Goal: Task Accomplishment & Management: Manage account settings

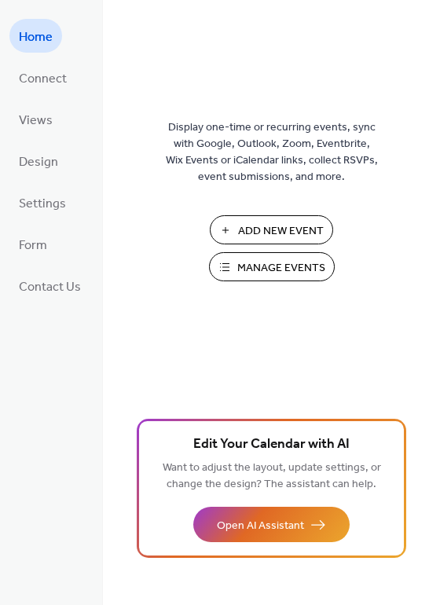
click at [265, 265] on span "Manage Events" at bounding box center [281, 268] width 88 height 16
click at [315, 269] on span "Manage Events" at bounding box center [281, 268] width 88 height 16
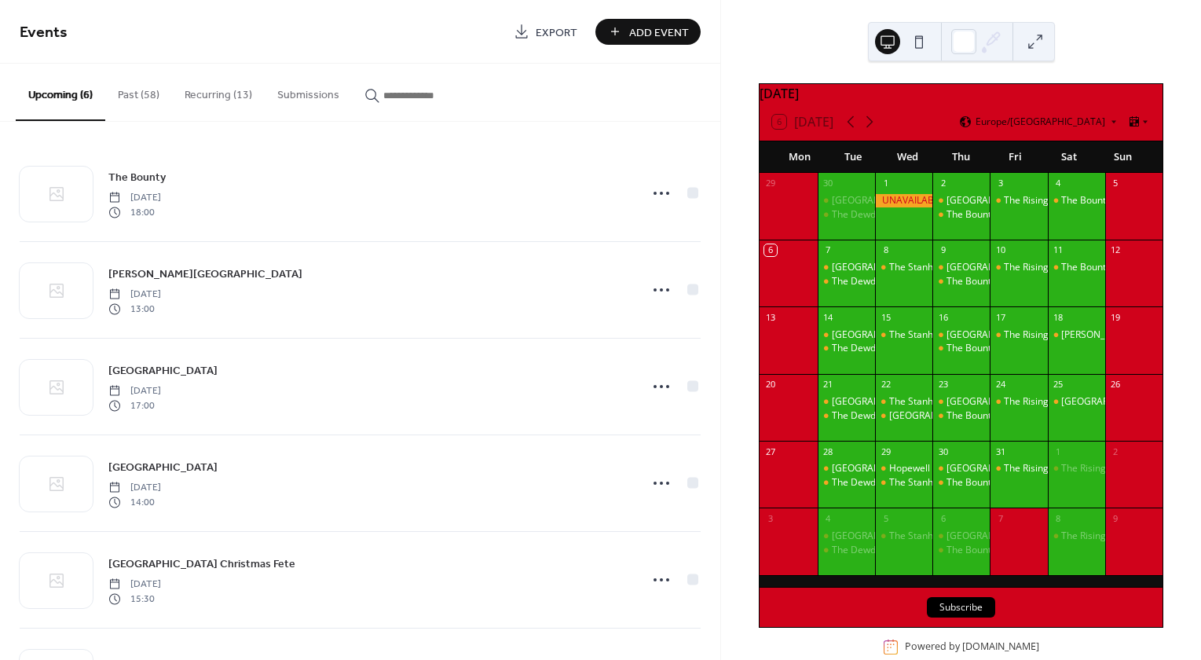
click at [221, 90] on button "Recurring (13)" at bounding box center [218, 92] width 93 height 56
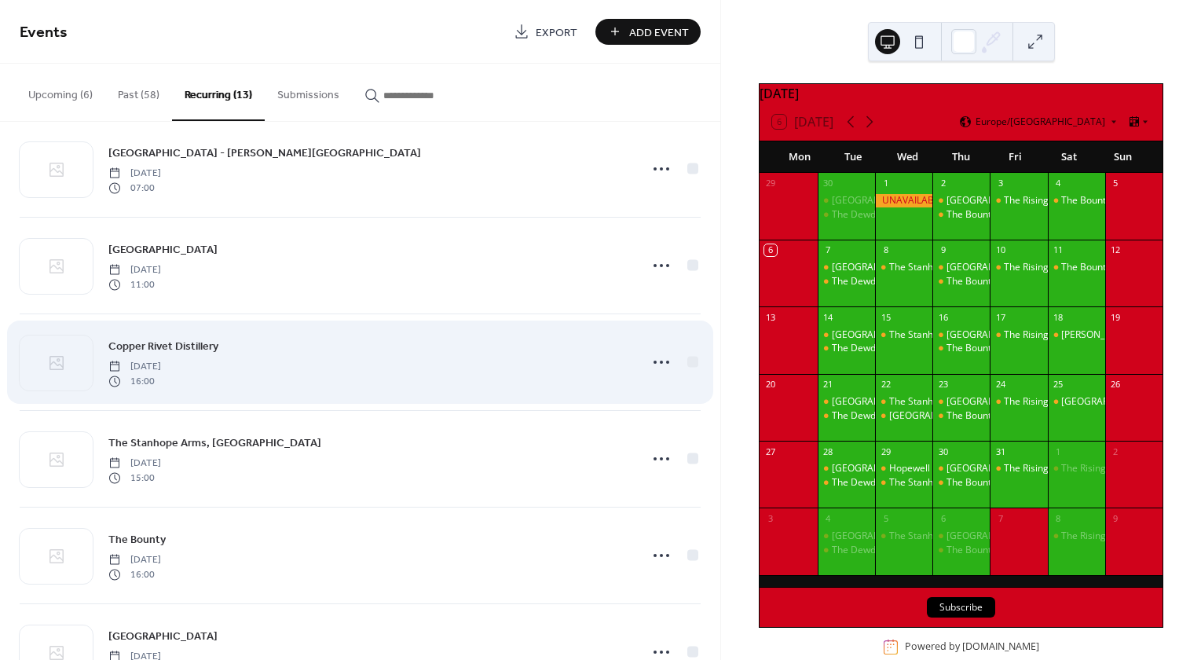
scroll to position [393, 0]
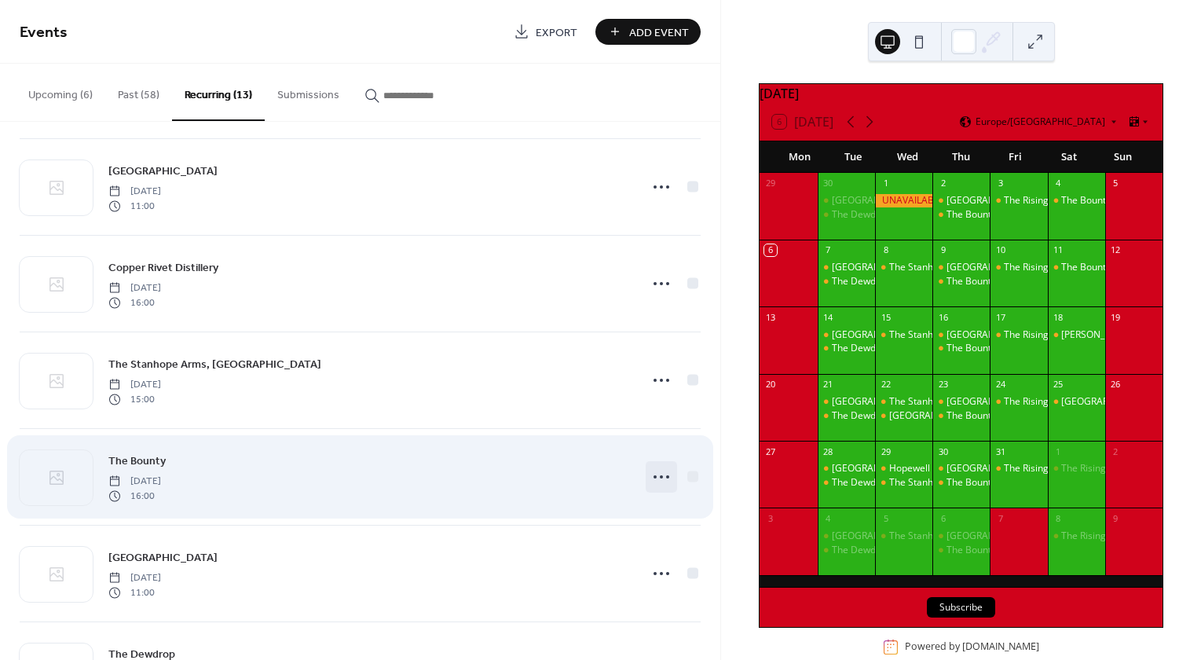
click at [658, 472] on icon at bounding box center [661, 476] width 25 height 25
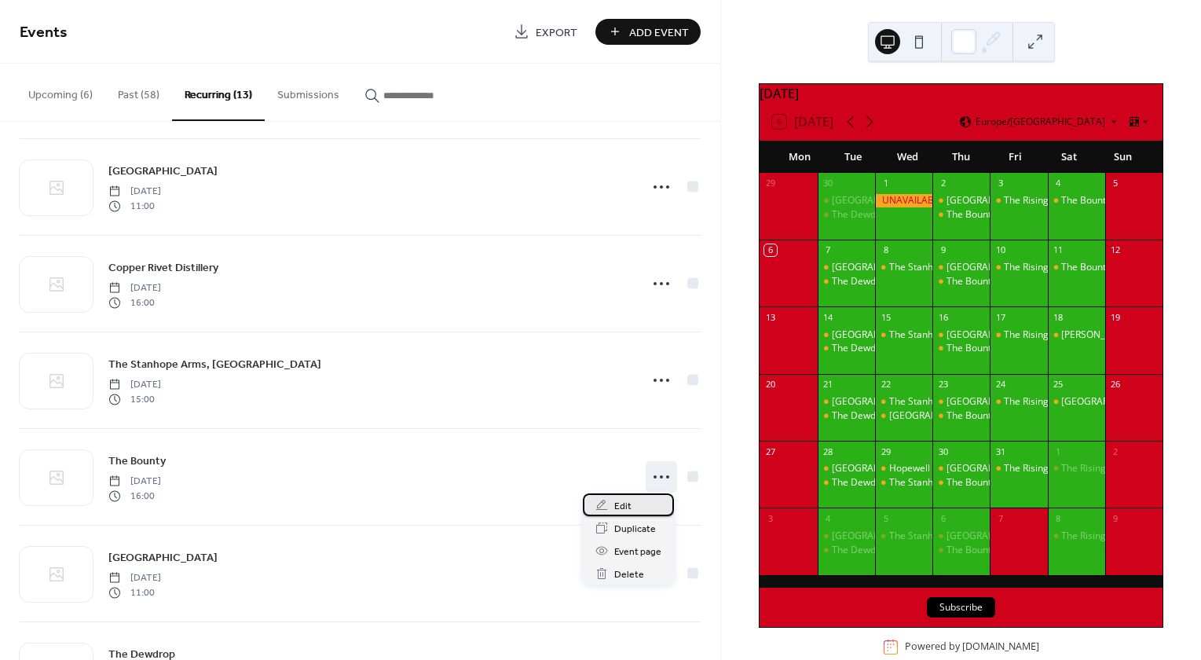
click at [618, 506] on span "Edit" at bounding box center [622, 506] width 17 height 16
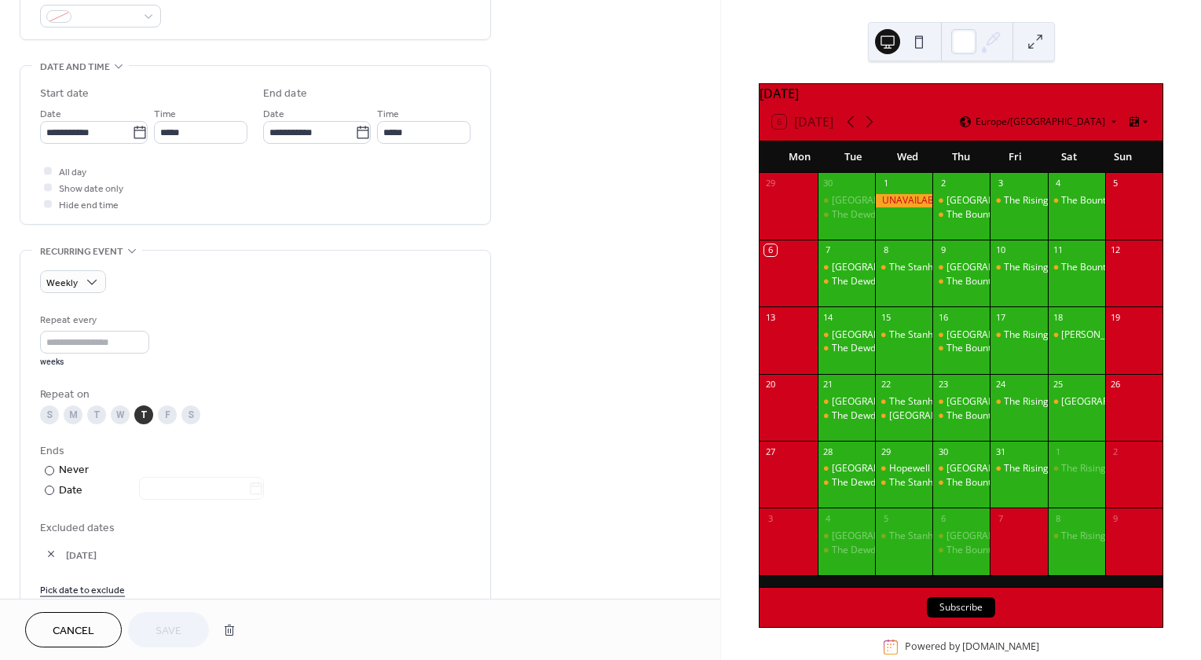
scroll to position [471, 0]
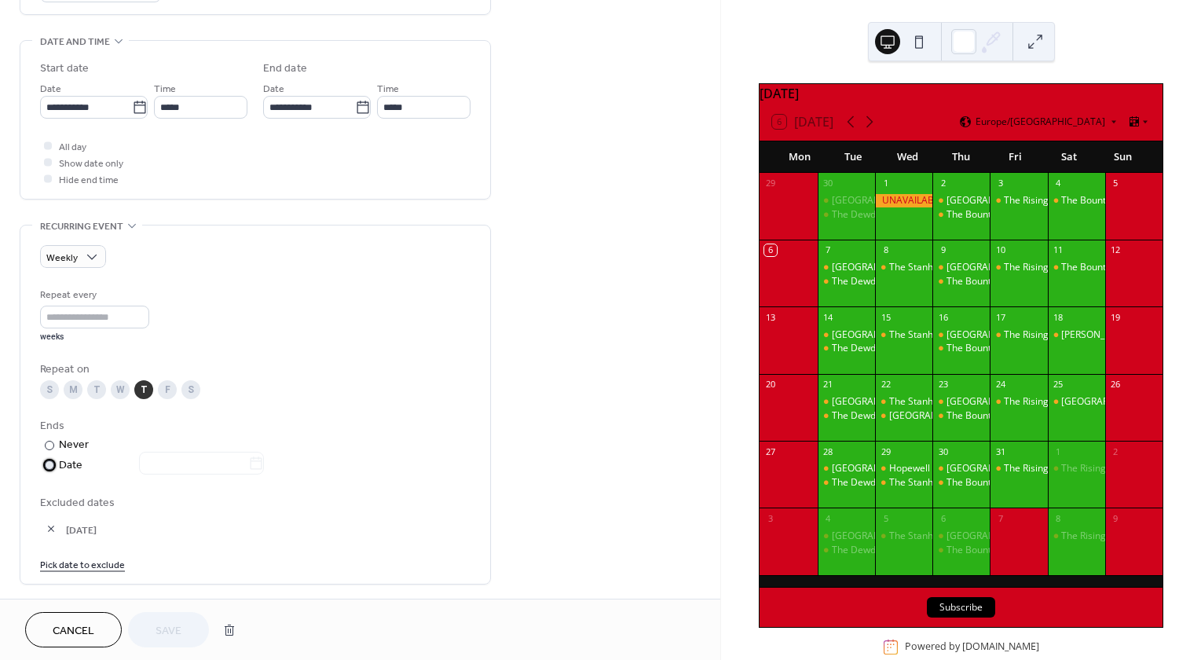
click at [59, 464] on div "Date" at bounding box center [161, 465] width 205 height 18
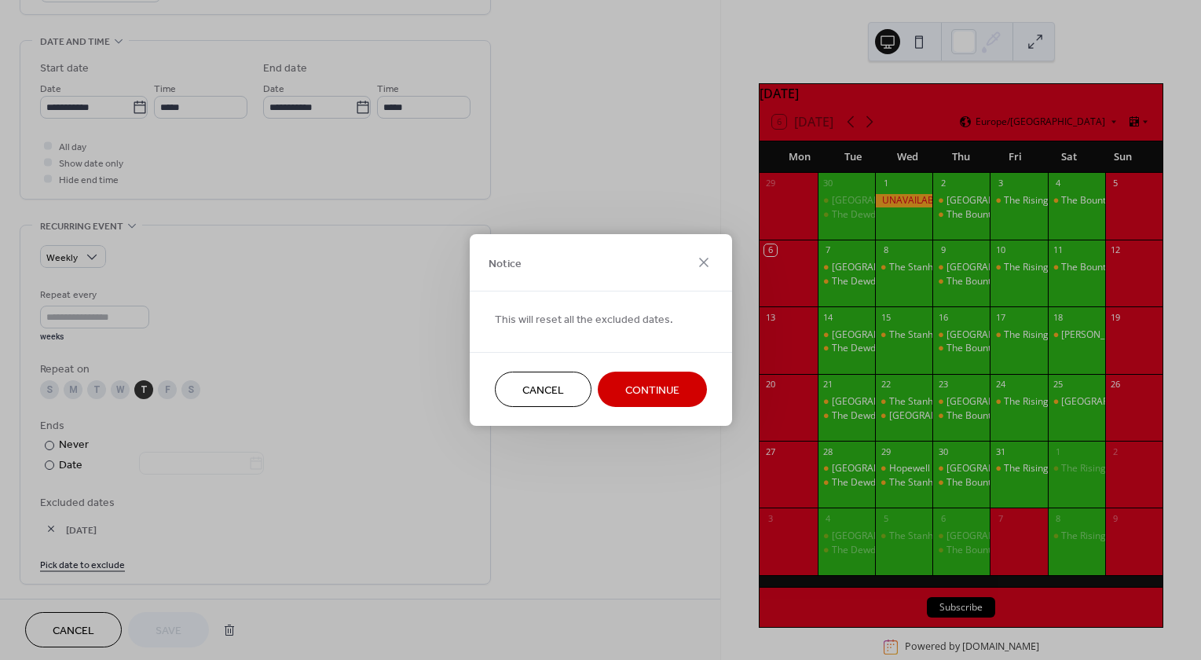
click at [661, 386] on span "Continue" at bounding box center [652, 390] width 54 height 16
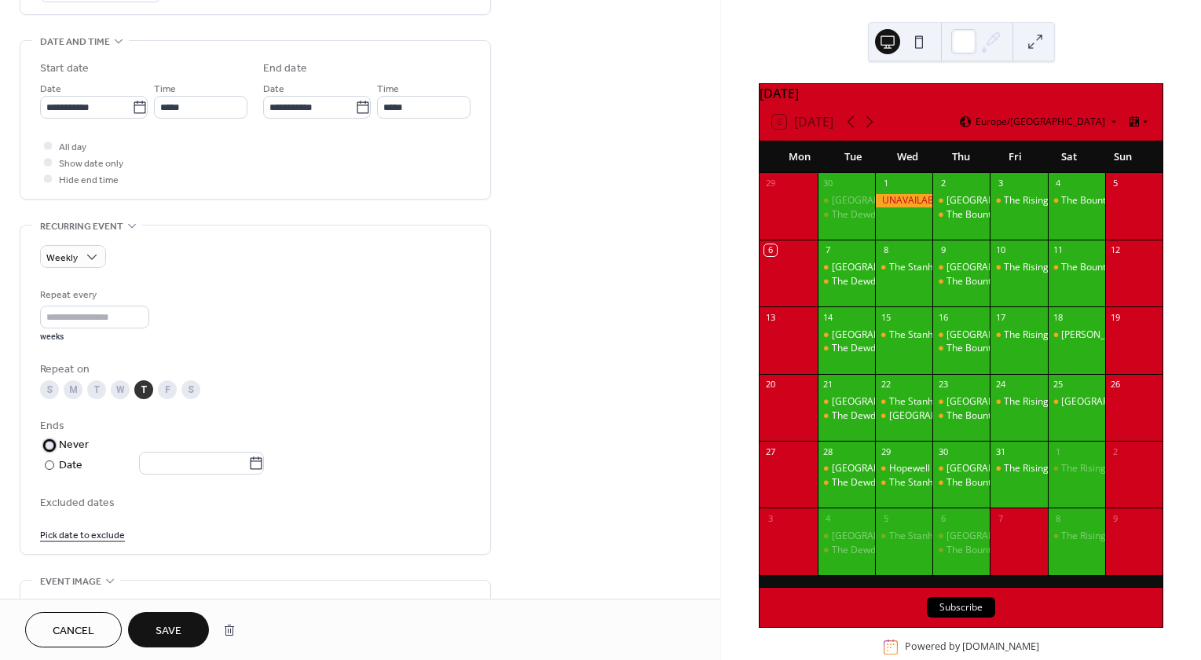
click at [65, 442] on div "Never" at bounding box center [74, 445] width 31 height 16
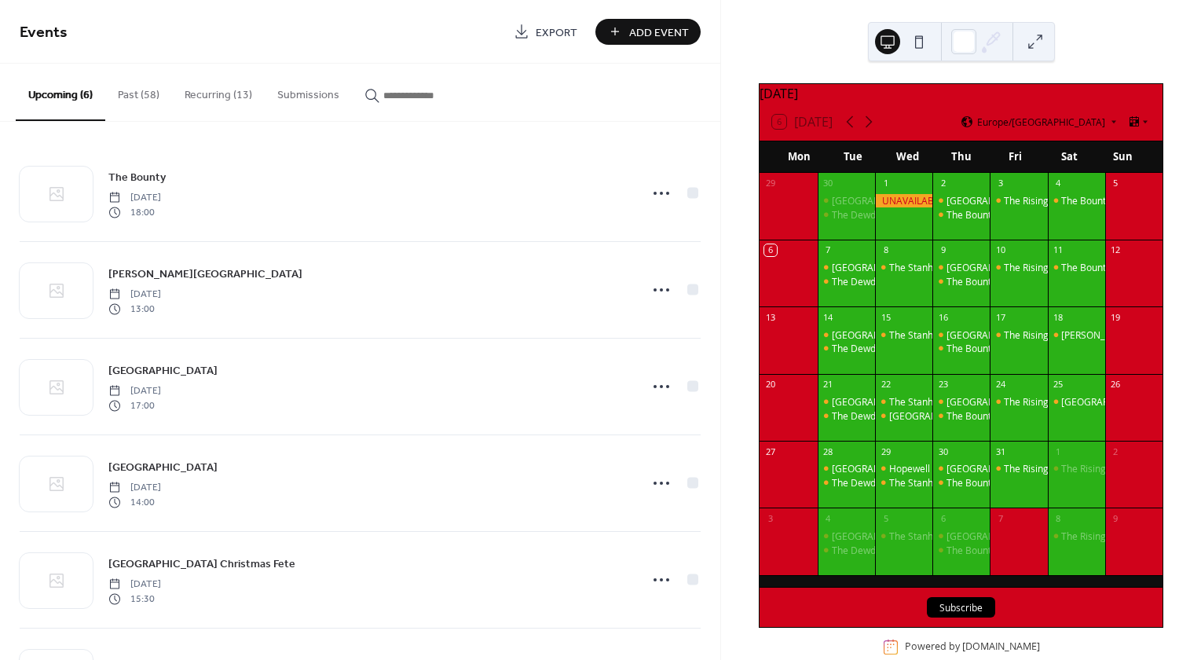
click at [217, 90] on button "Recurring (13)" at bounding box center [218, 92] width 93 height 56
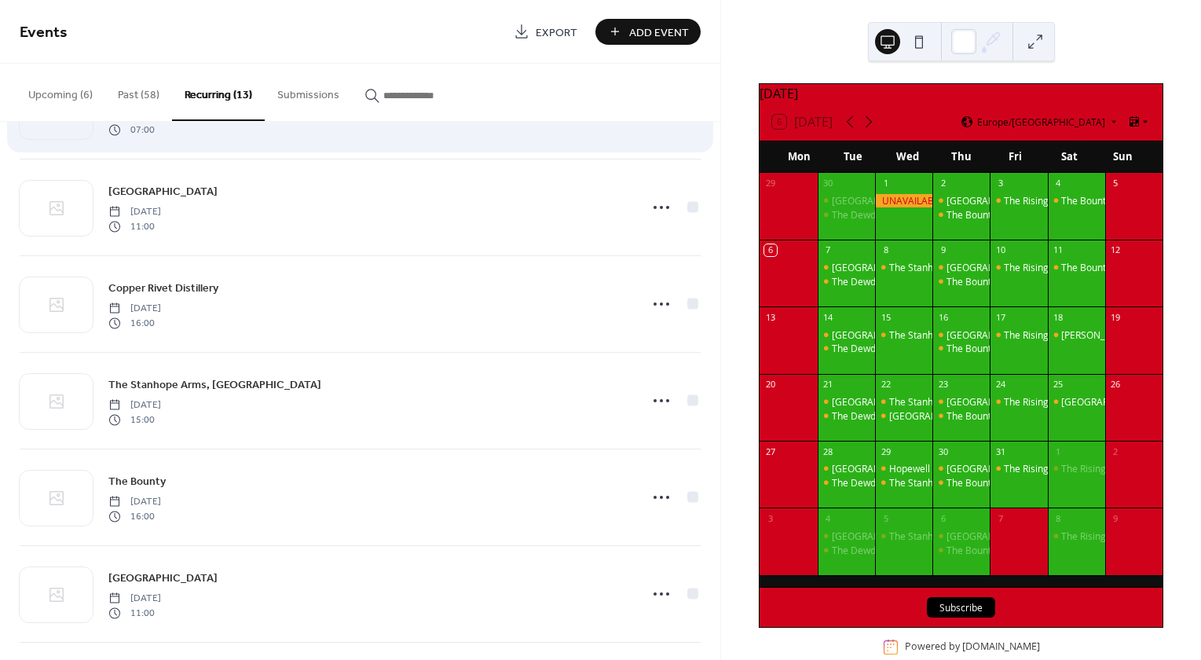
scroll to position [393, 0]
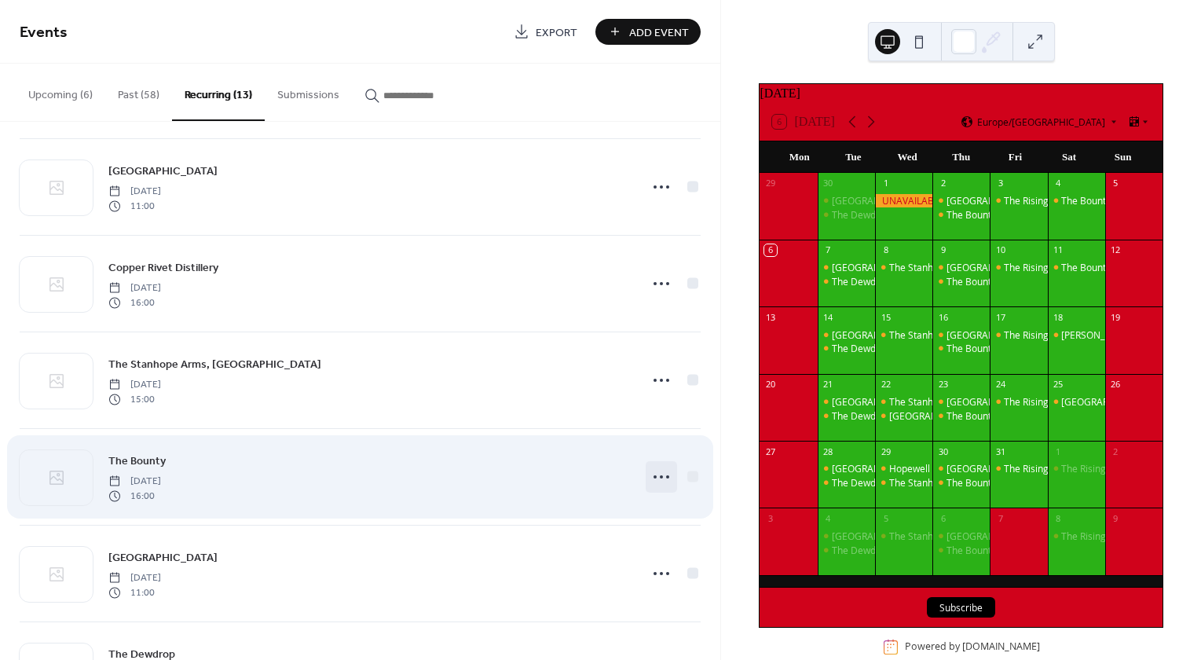
click at [649, 466] on icon at bounding box center [661, 476] width 25 height 25
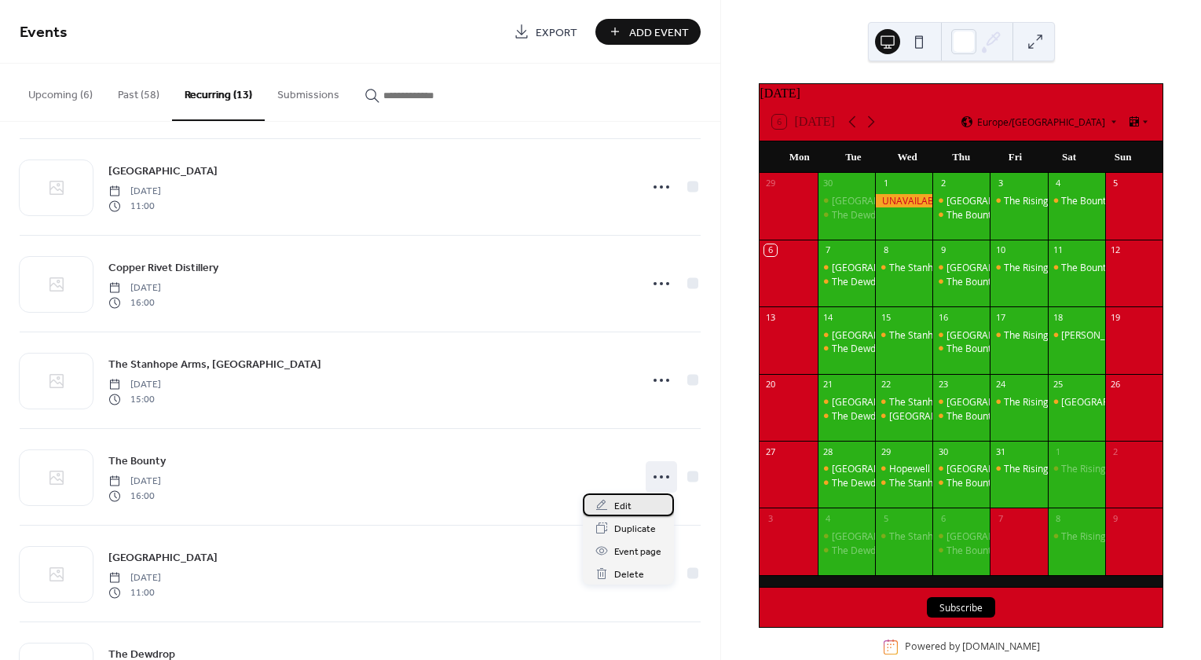
click at [622, 505] on span "Edit" at bounding box center [622, 506] width 17 height 16
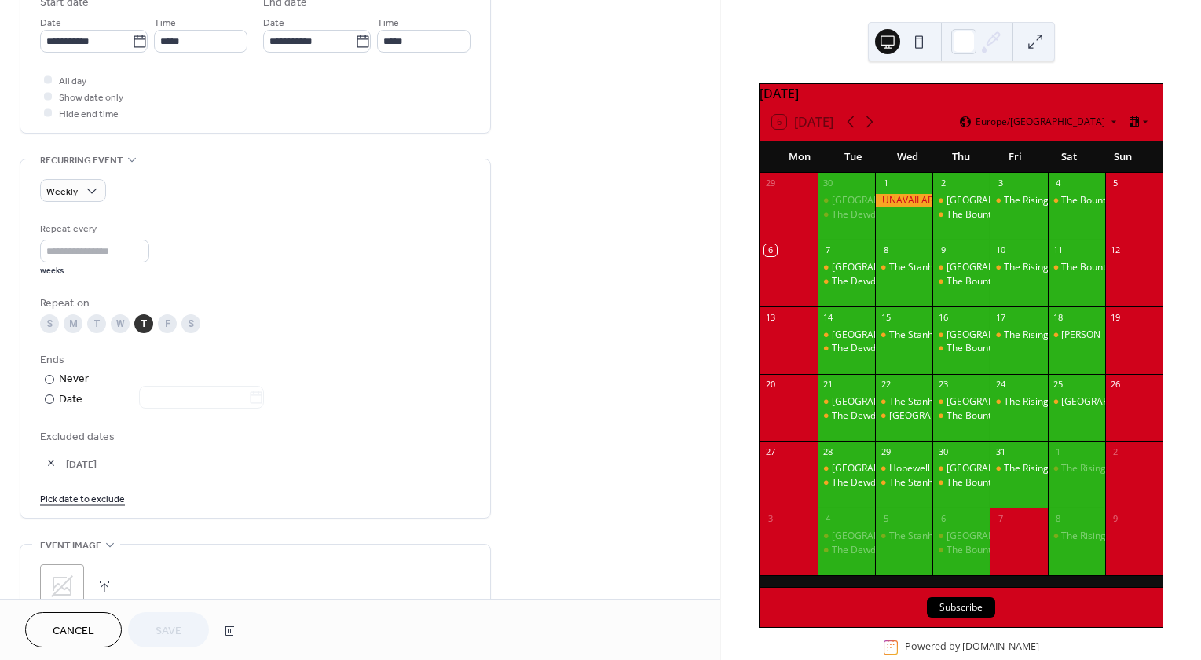
scroll to position [550, 0]
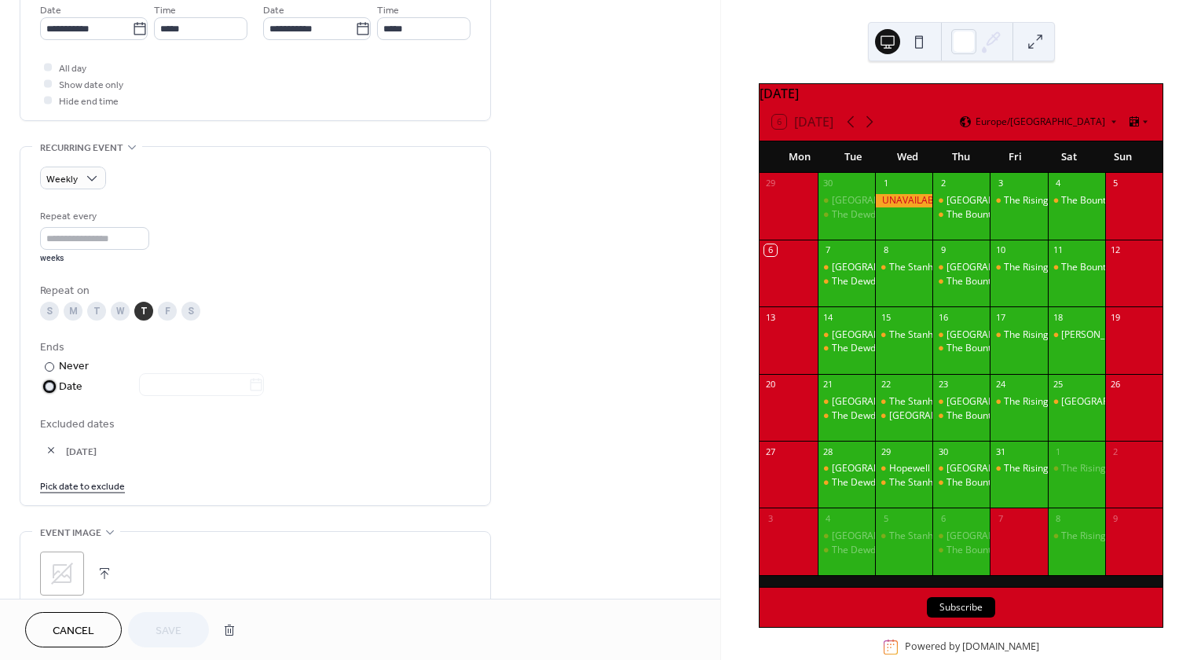
click at [53, 385] on div at bounding box center [49, 386] width 9 height 9
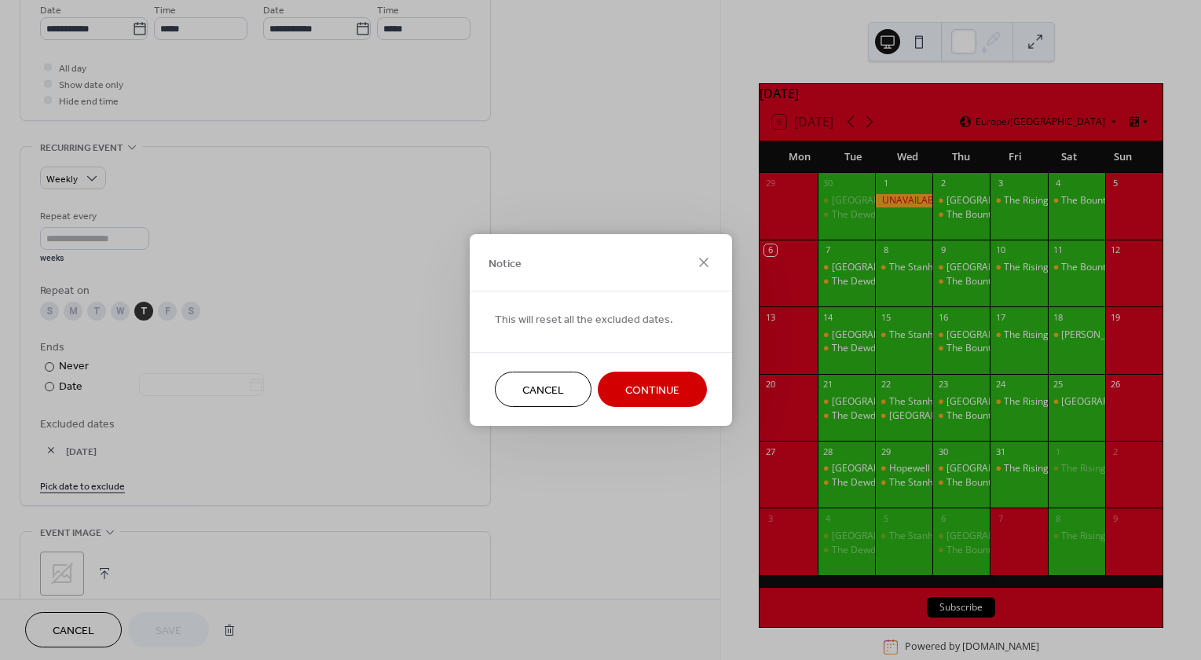
click at [634, 395] on span "Continue" at bounding box center [652, 390] width 54 height 16
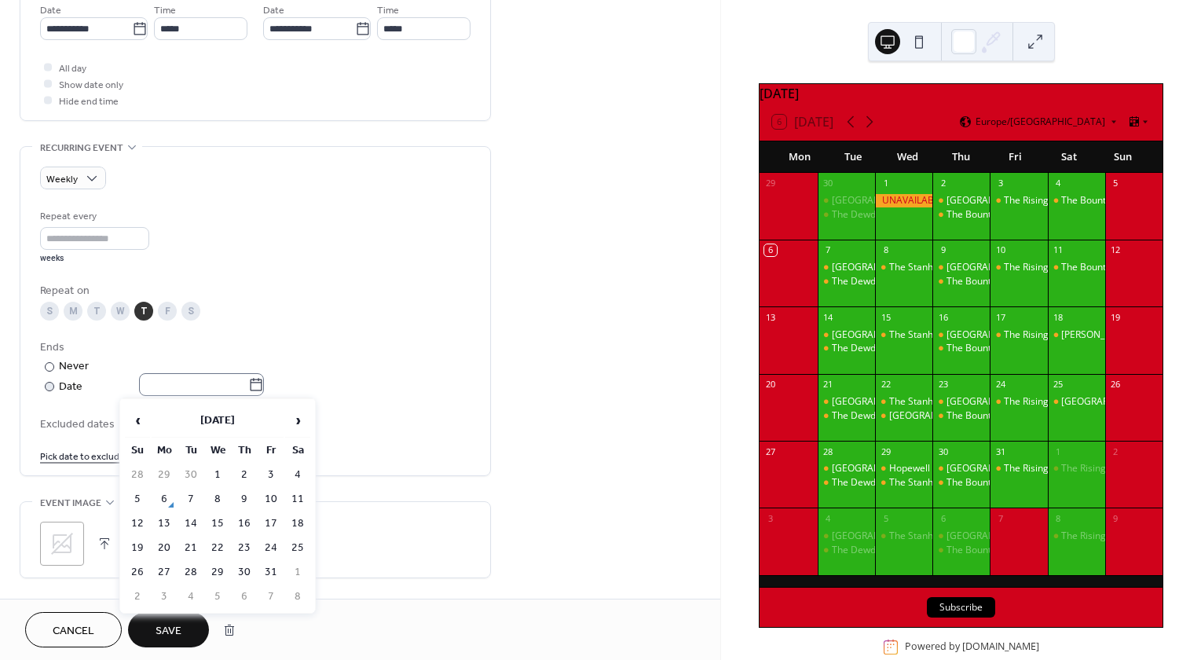
click at [264, 382] on icon at bounding box center [256, 385] width 16 height 16
click at [248, 382] on input "text" at bounding box center [193, 384] width 109 height 23
click at [196, 520] on td "14" at bounding box center [190, 523] width 25 height 23
type input "**********"
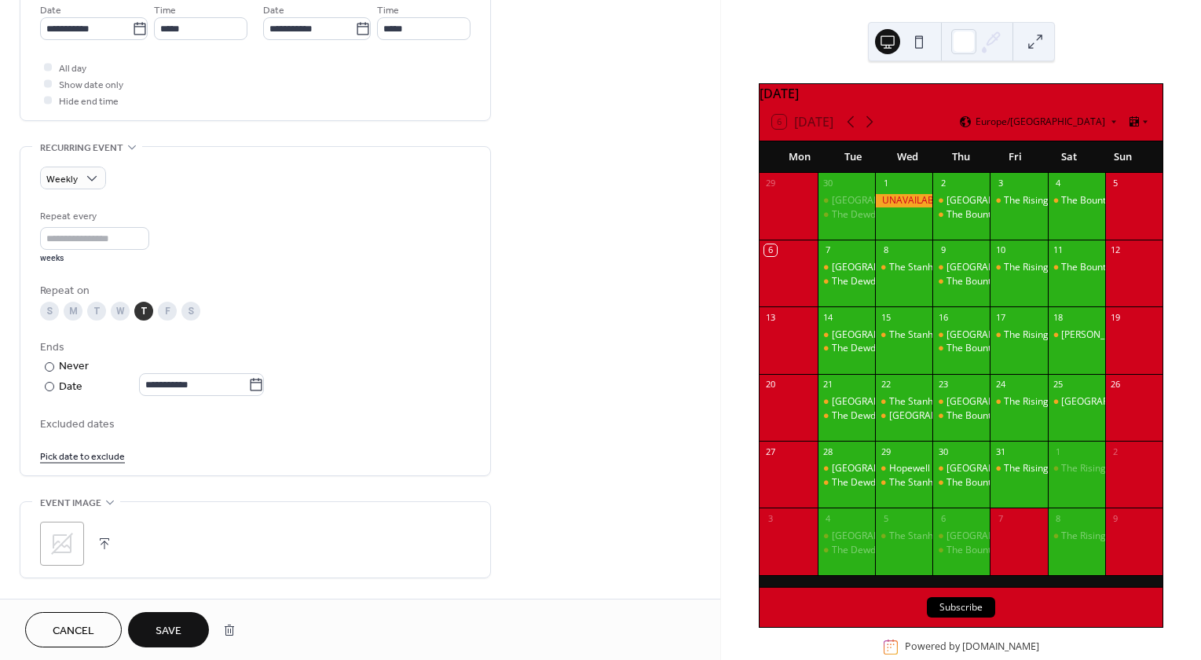
click at [171, 625] on span "Save" at bounding box center [168, 631] width 26 height 16
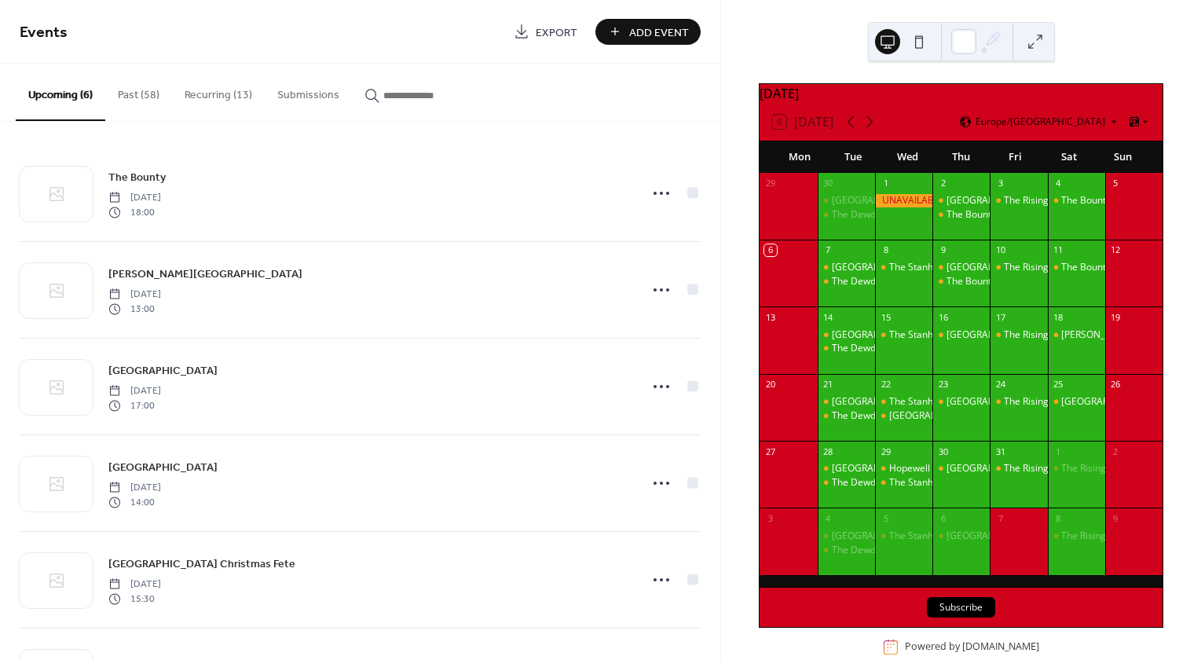
click at [221, 104] on button "Recurring (13)" at bounding box center [218, 92] width 93 height 56
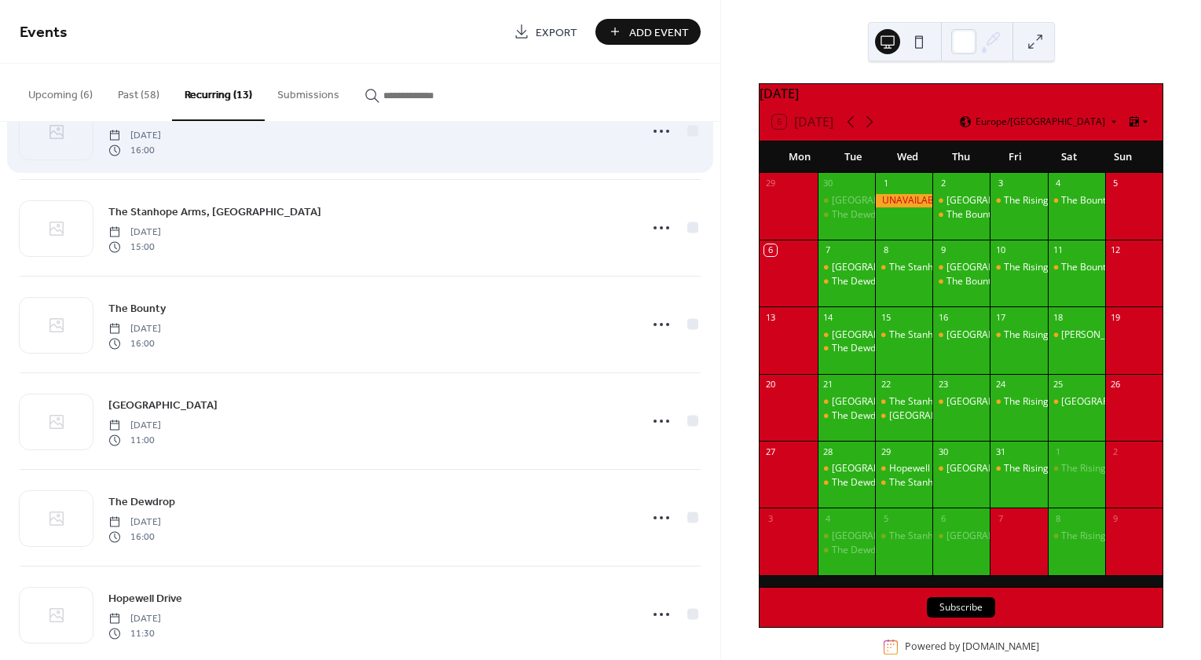
scroll to position [550, 0]
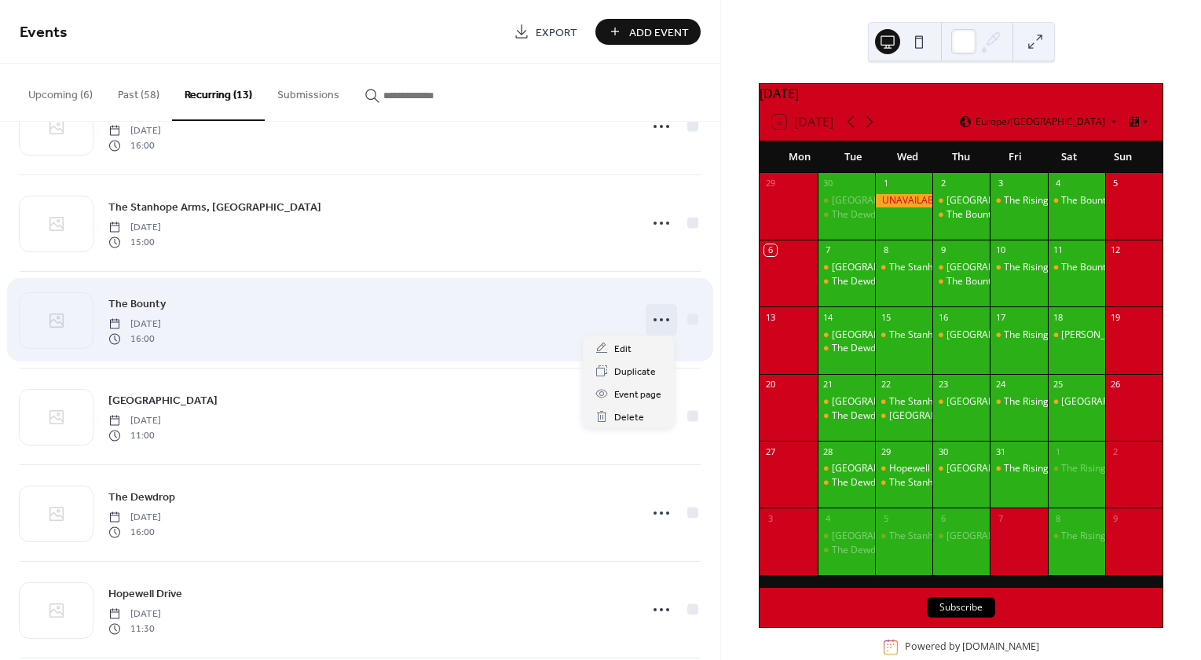
click at [660, 318] on circle at bounding box center [661, 319] width 3 height 3
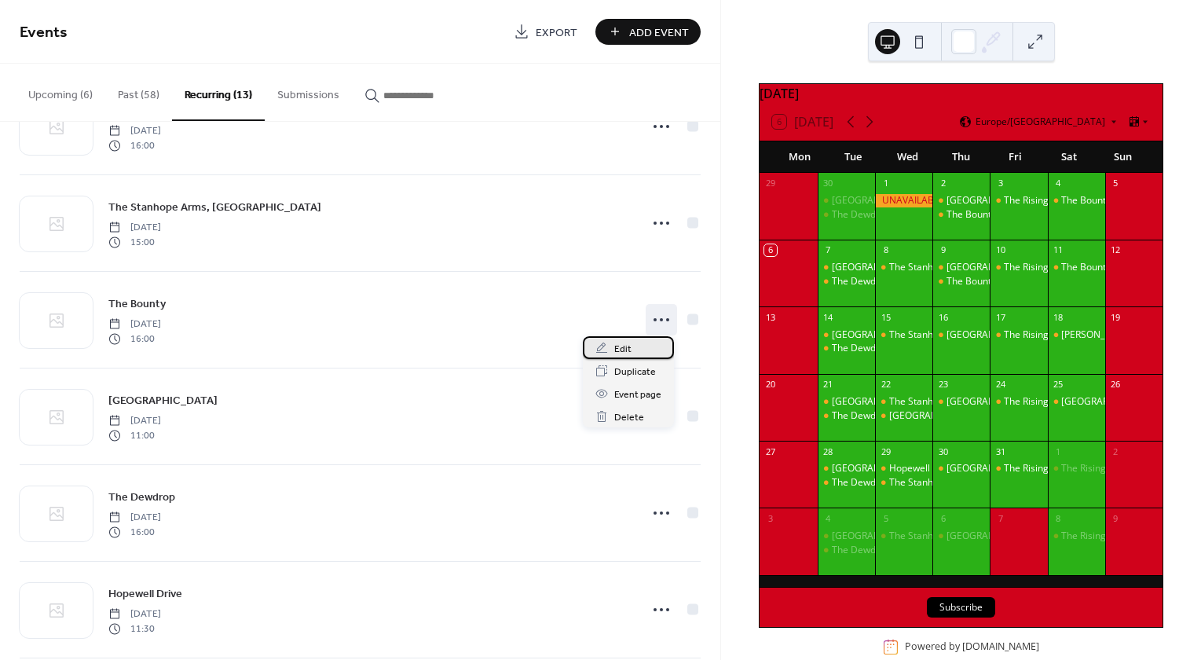
click at [625, 344] on span "Edit" at bounding box center [622, 349] width 17 height 16
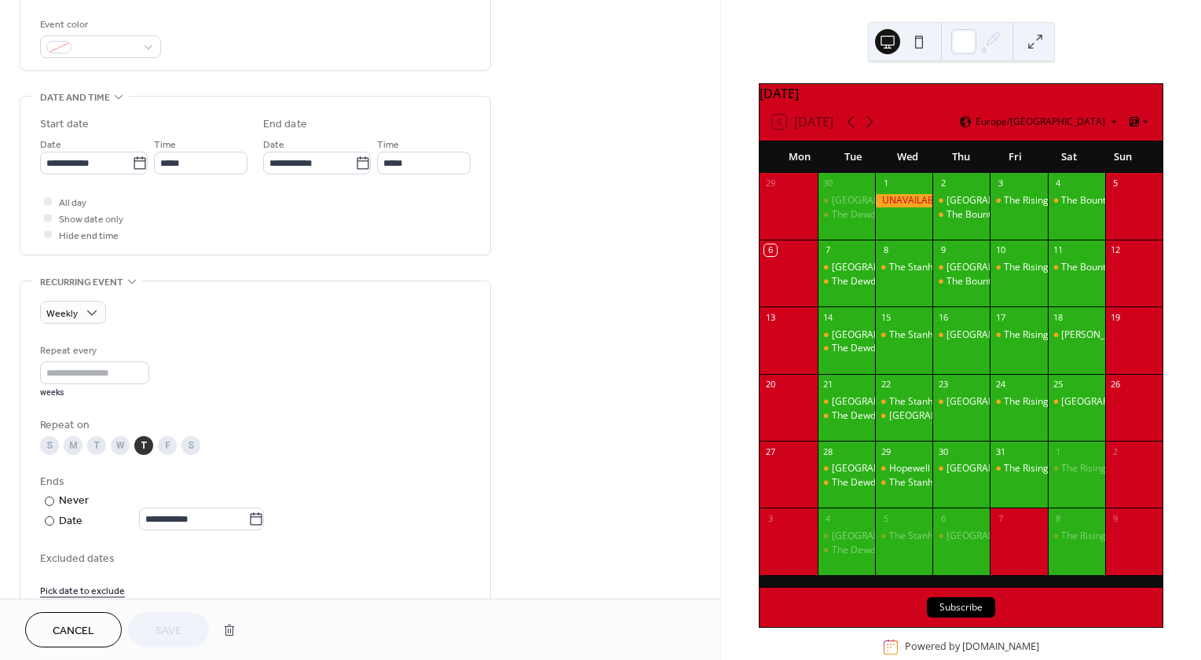
scroll to position [471, 0]
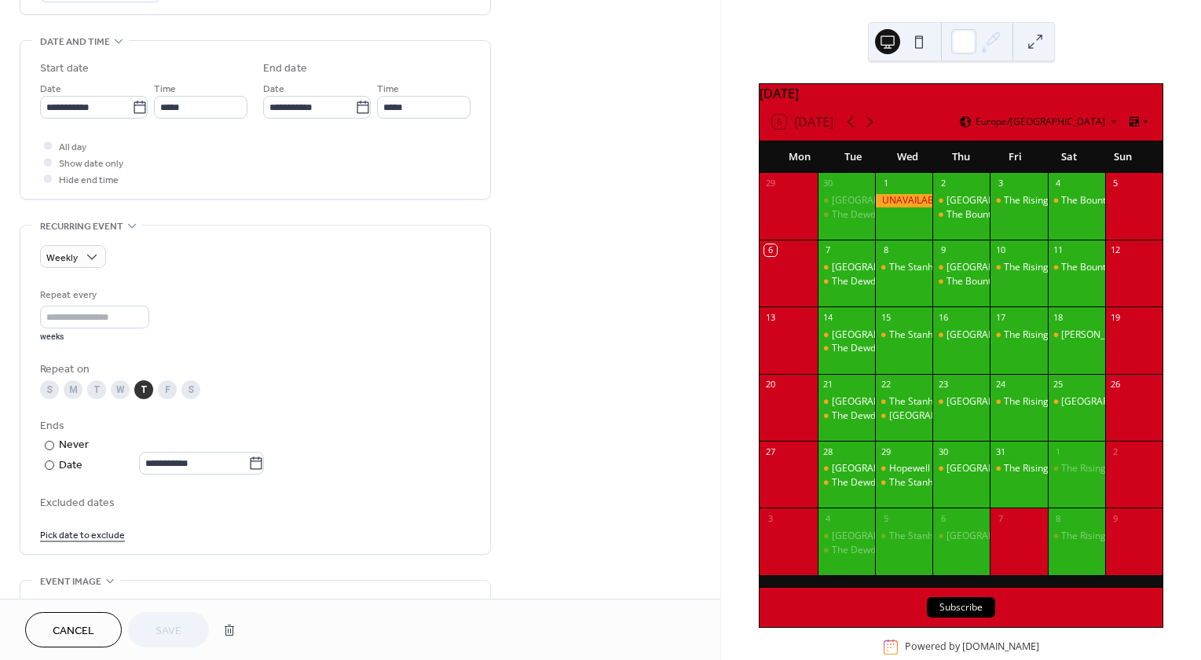
click at [82, 532] on link "Pick date to exclude" at bounding box center [82, 533] width 85 height 16
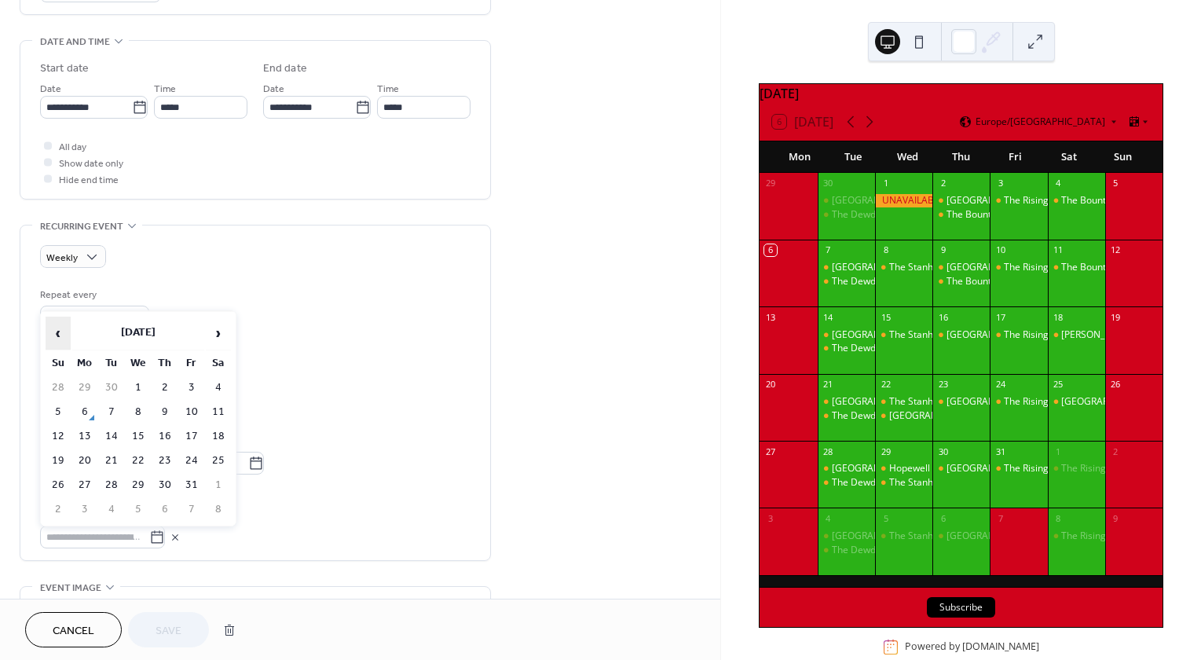
click at [57, 337] on span "‹" at bounding box center [58, 332] width 24 height 31
click at [160, 456] on td "25" at bounding box center [164, 460] width 25 height 23
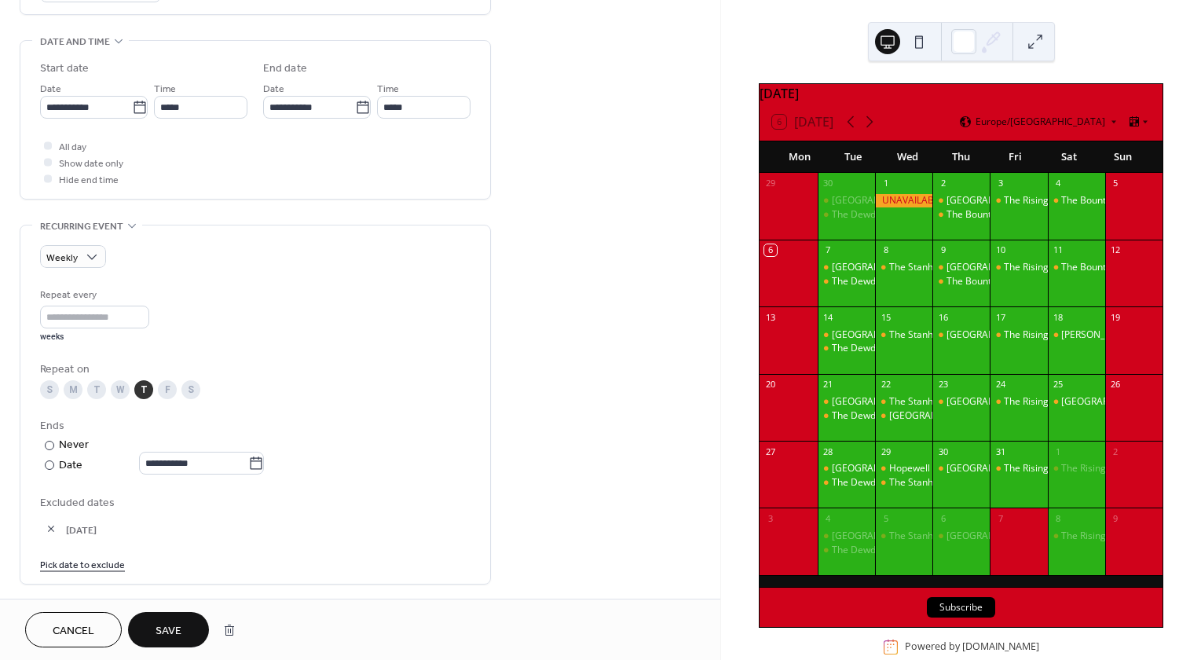
click at [170, 630] on span "Save" at bounding box center [168, 631] width 26 height 16
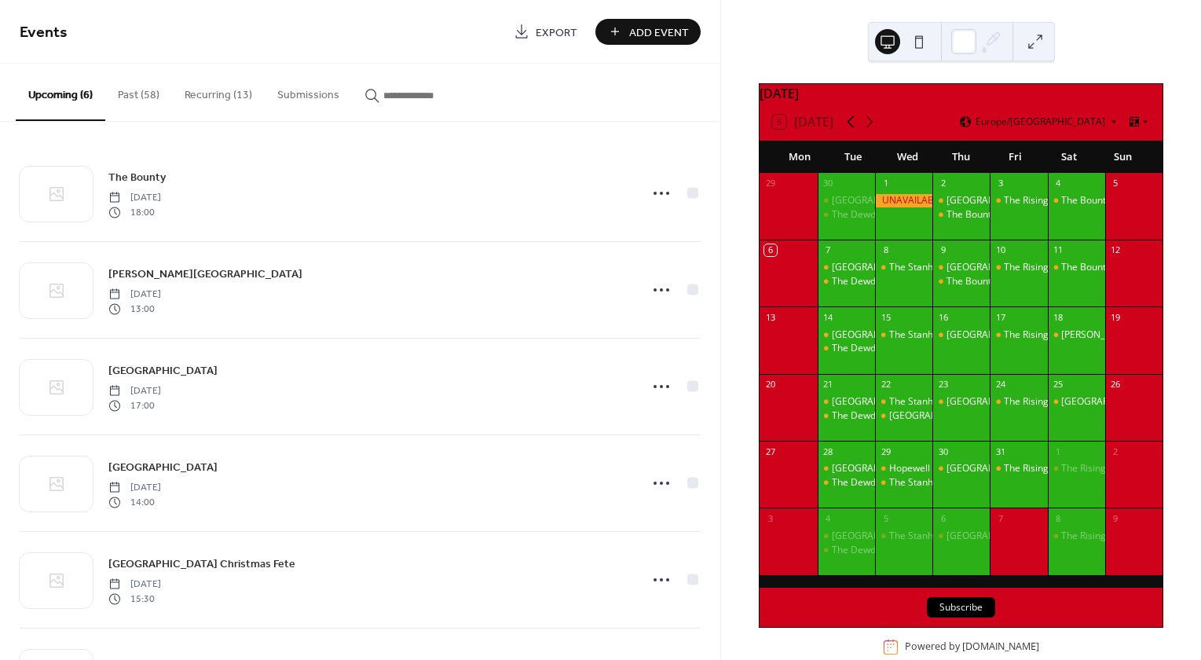
click at [851, 126] on icon at bounding box center [850, 121] width 19 height 19
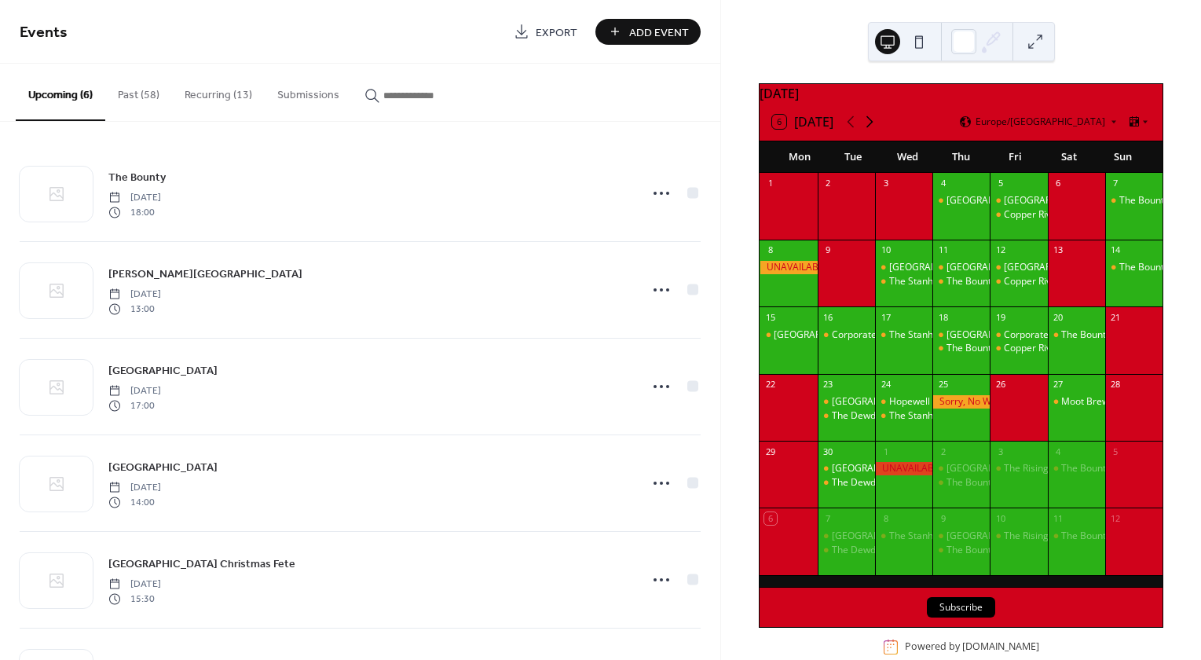
click at [872, 128] on icon at bounding box center [869, 121] width 19 height 19
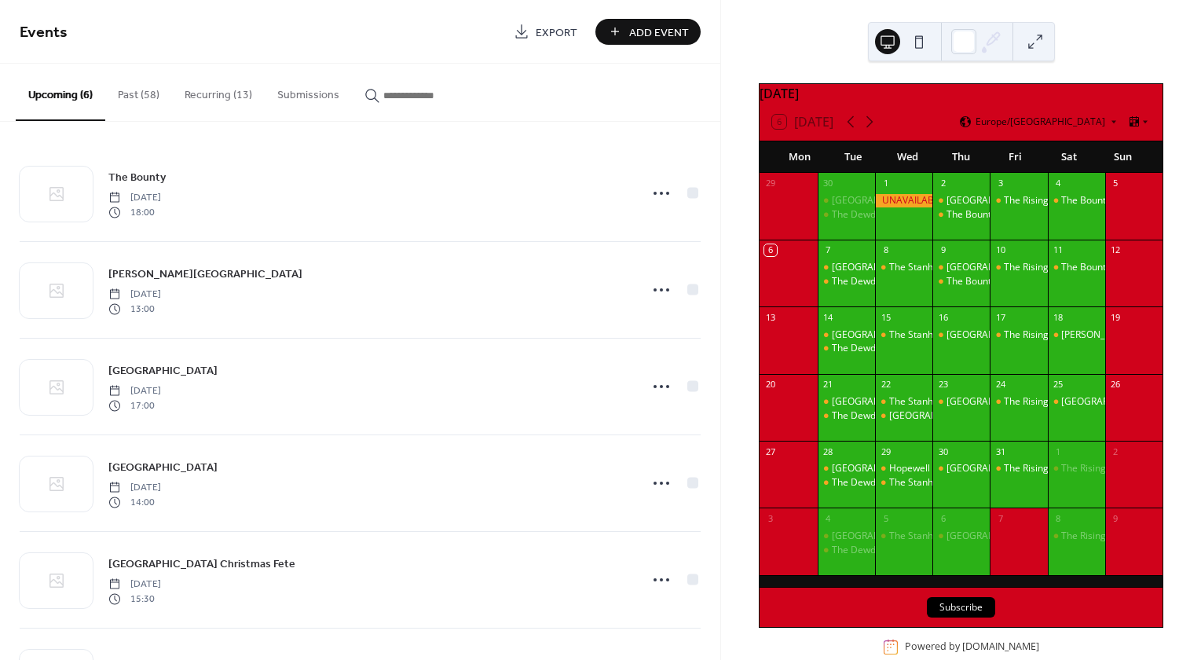
click at [207, 93] on button "Recurring (13)" at bounding box center [218, 92] width 93 height 56
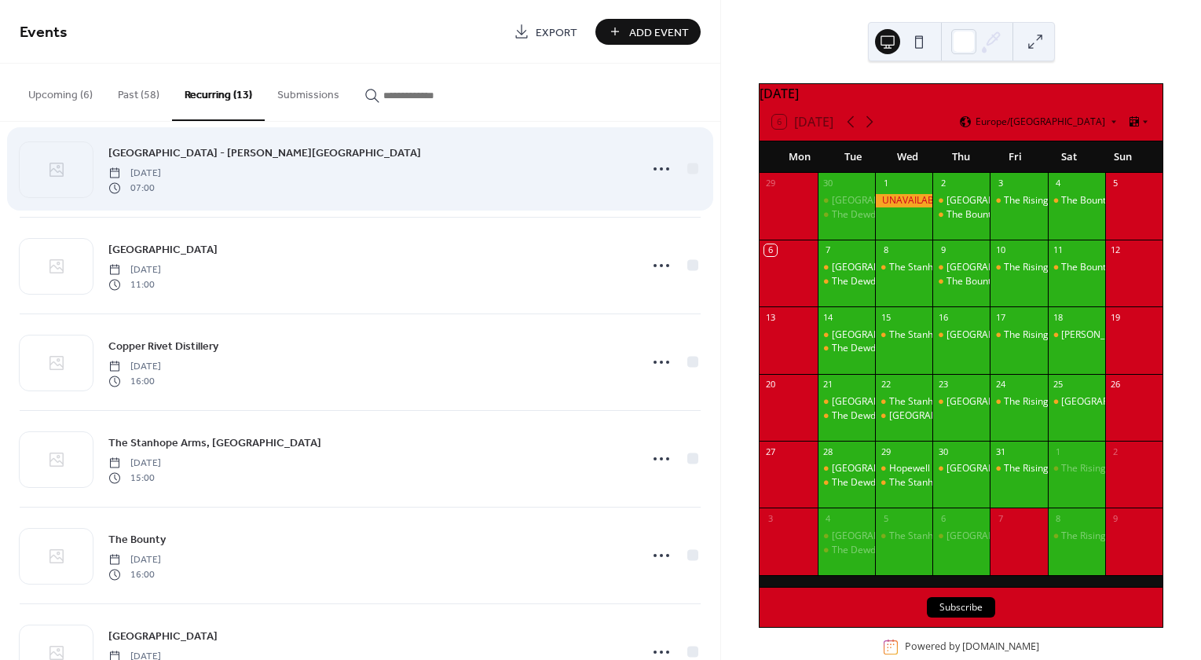
scroll to position [393, 0]
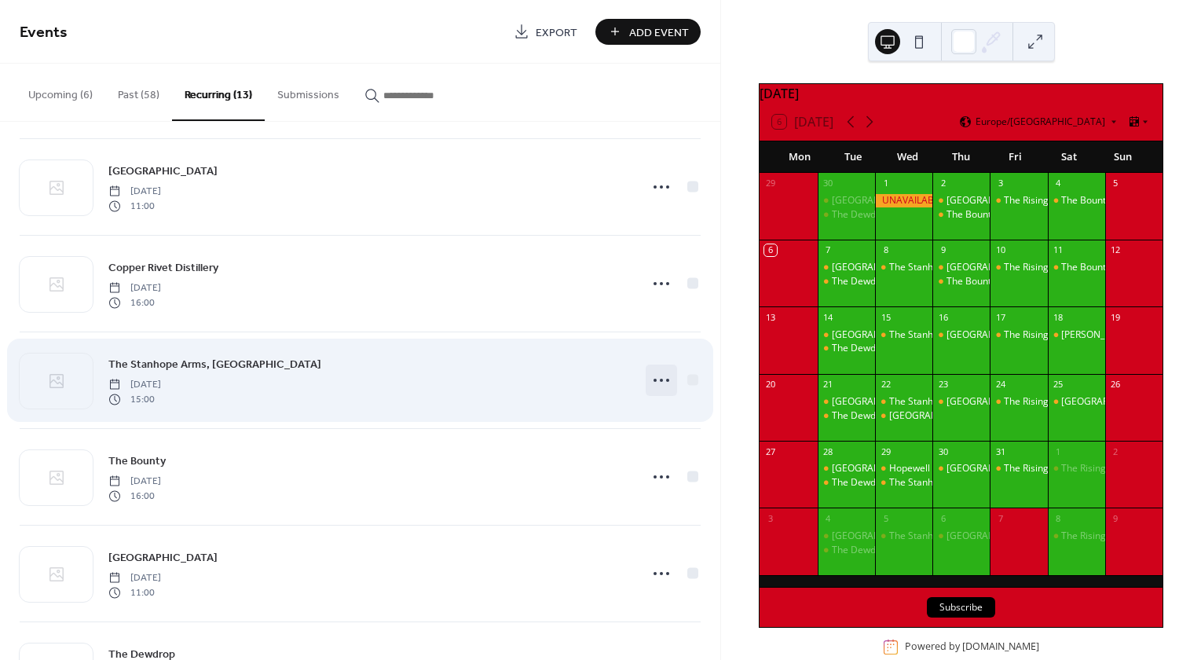
click at [656, 375] on icon at bounding box center [661, 379] width 25 height 25
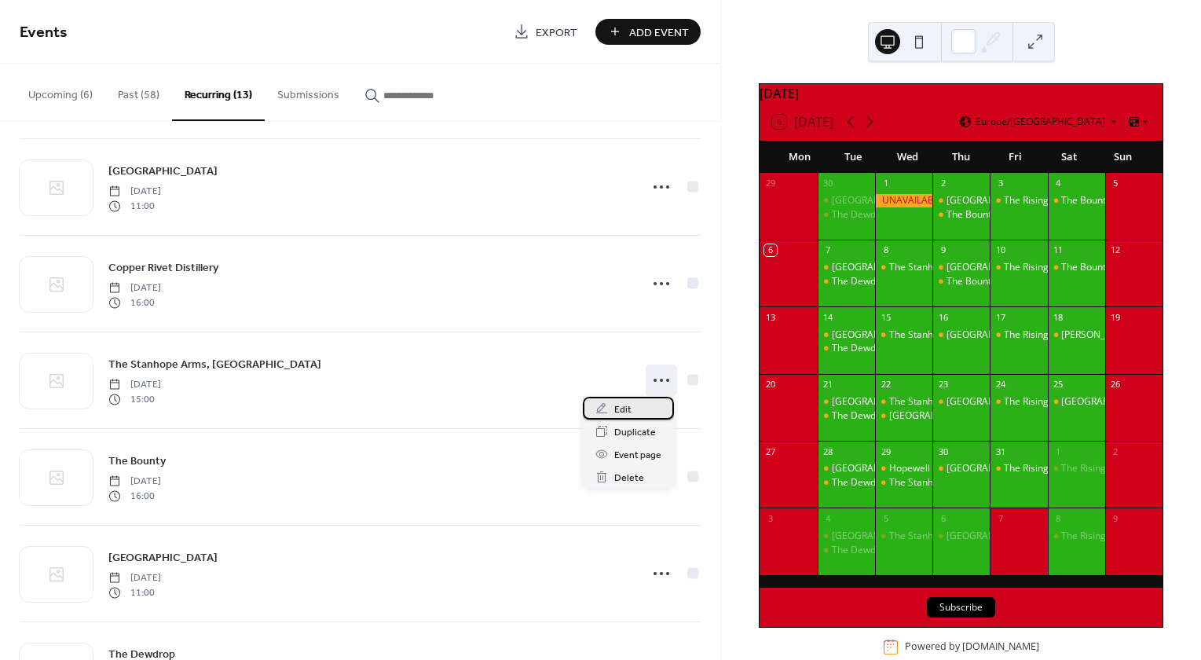
click at [620, 409] on span "Edit" at bounding box center [622, 409] width 17 height 16
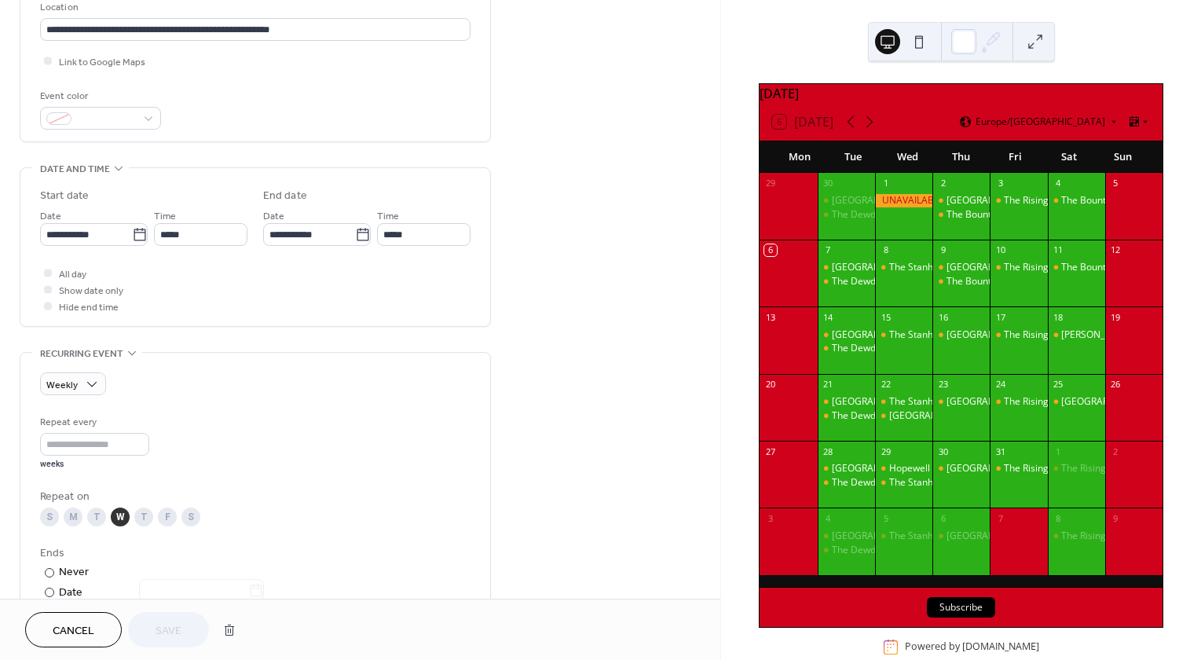
scroll to position [628, 0]
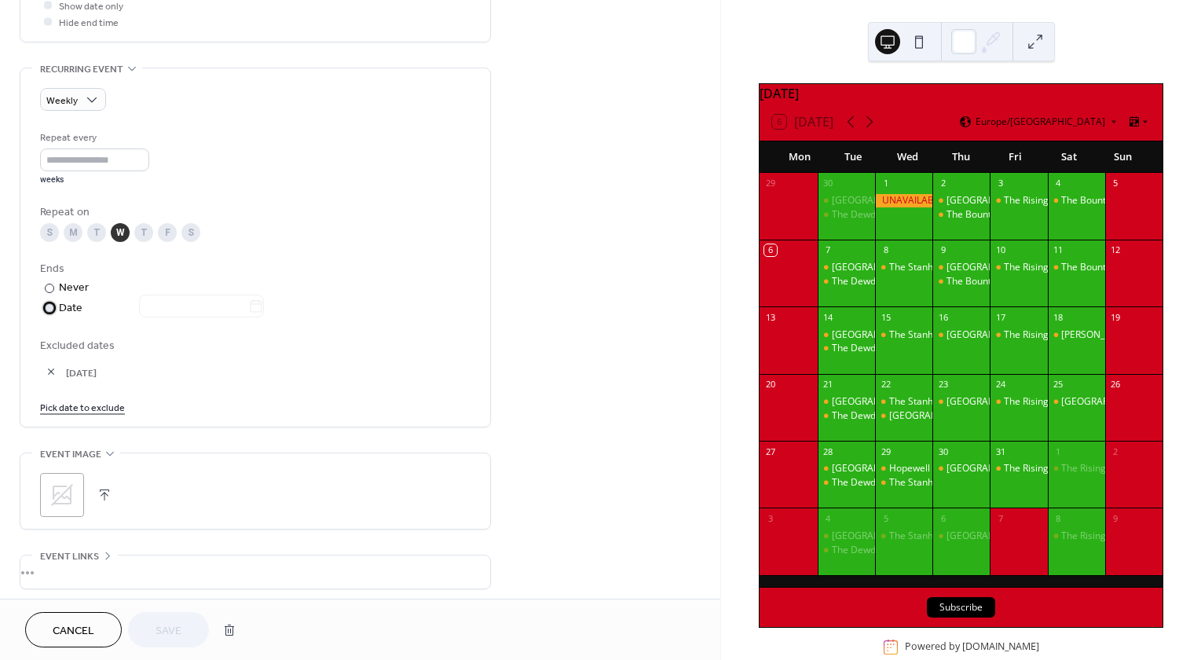
click at [49, 303] on div at bounding box center [49, 307] width 9 height 9
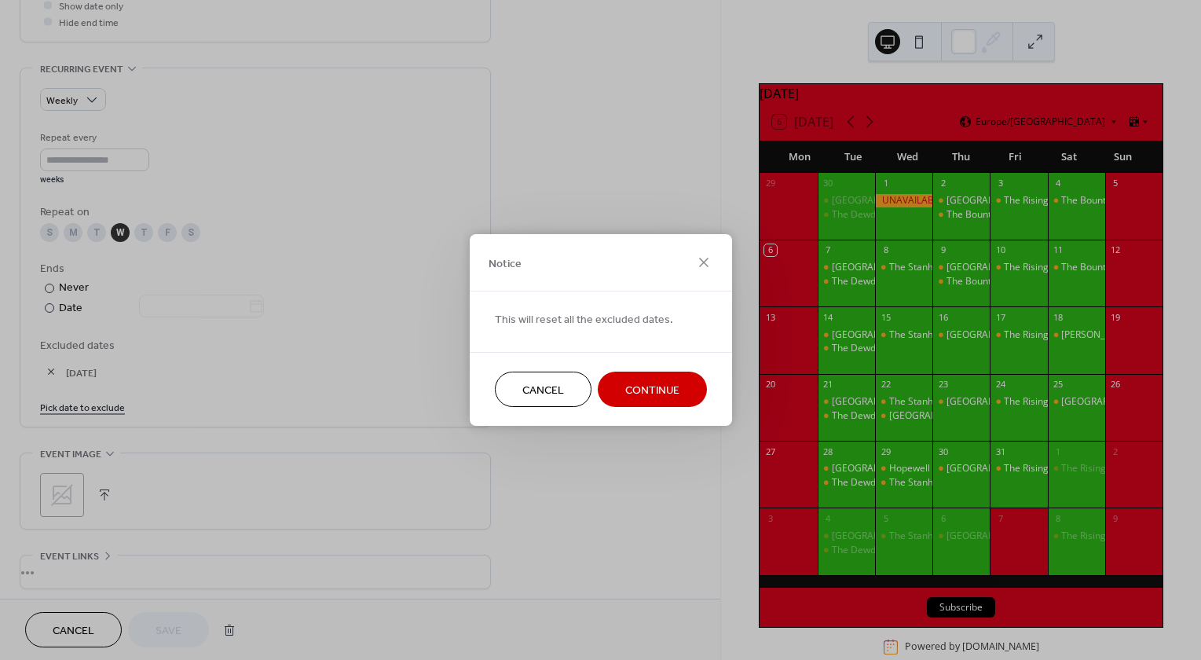
click at [649, 388] on span "Continue" at bounding box center [652, 390] width 54 height 16
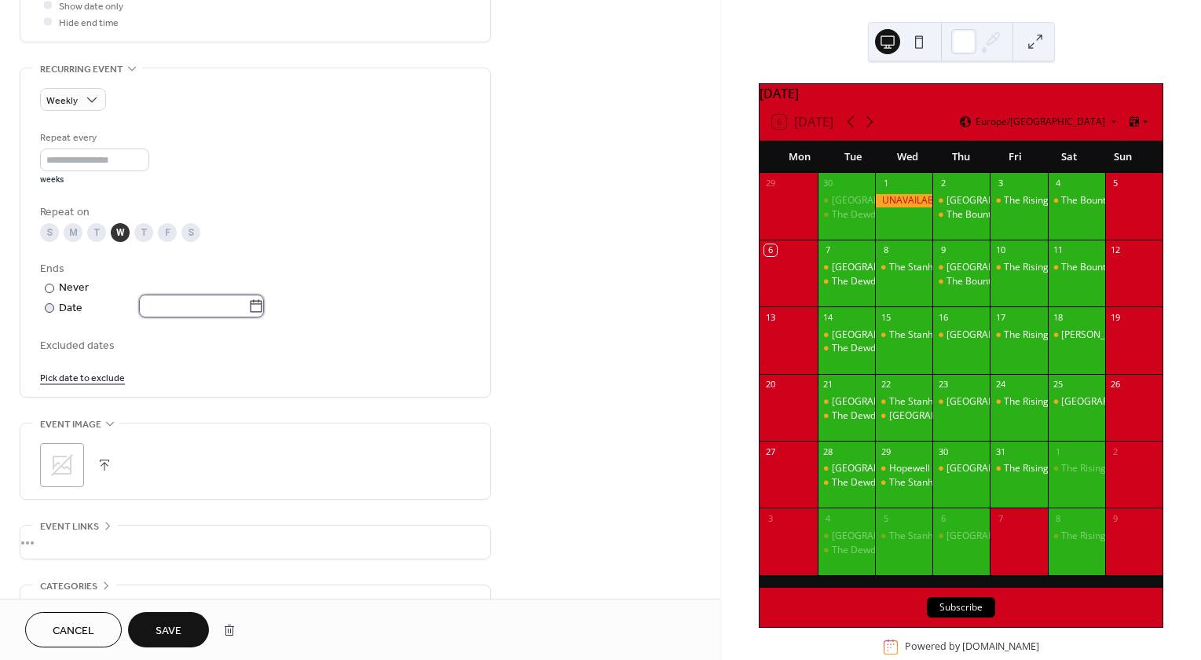
click at [231, 300] on input "text" at bounding box center [193, 305] width 109 height 23
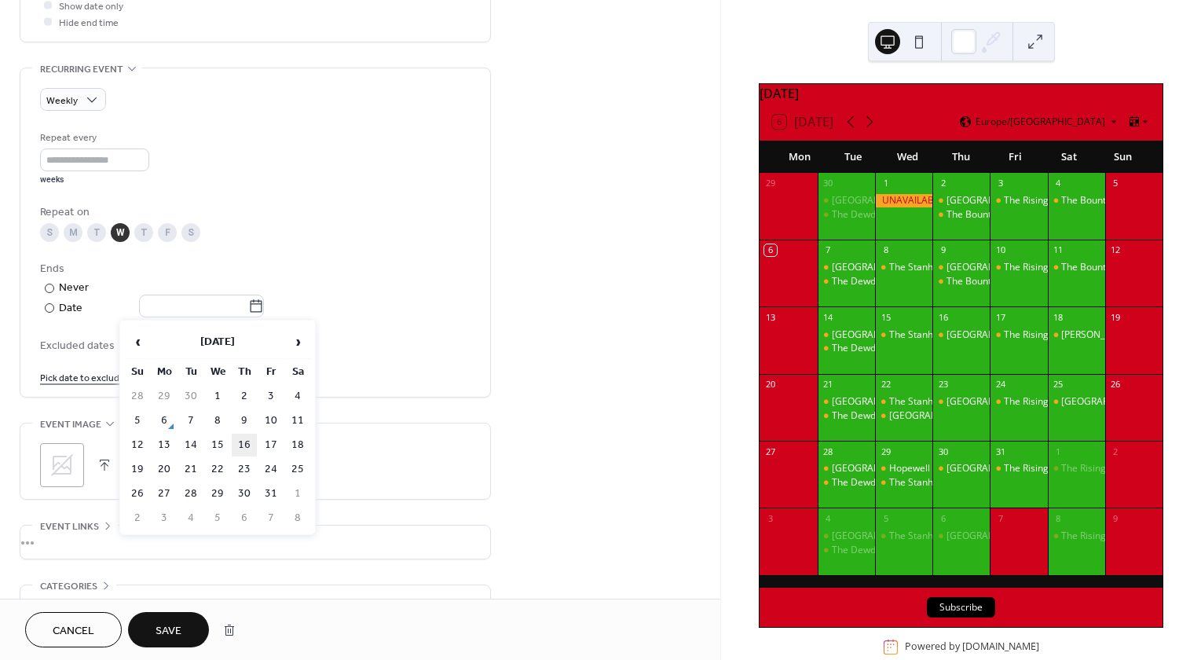
click at [241, 444] on td "16" at bounding box center [244, 444] width 25 height 23
type input "**********"
click at [86, 374] on link "Pick date to exclude" at bounding box center [82, 376] width 85 height 16
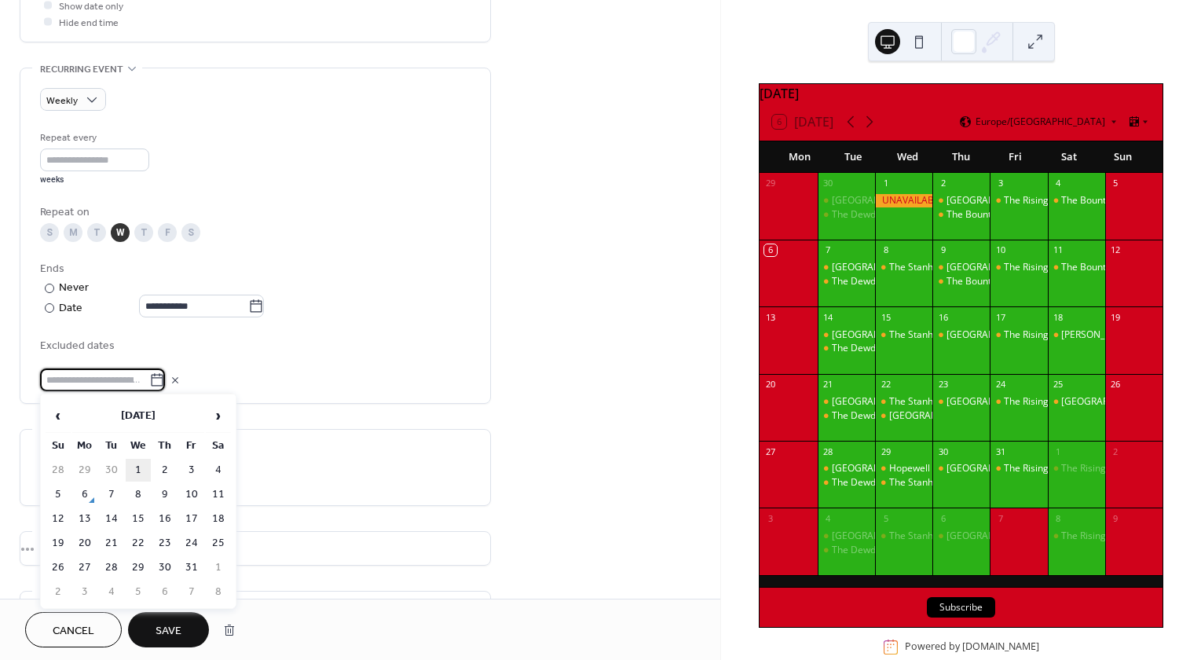
click at [138, 467] on td "1" at bounding box center [138, 470] width 25 height 23
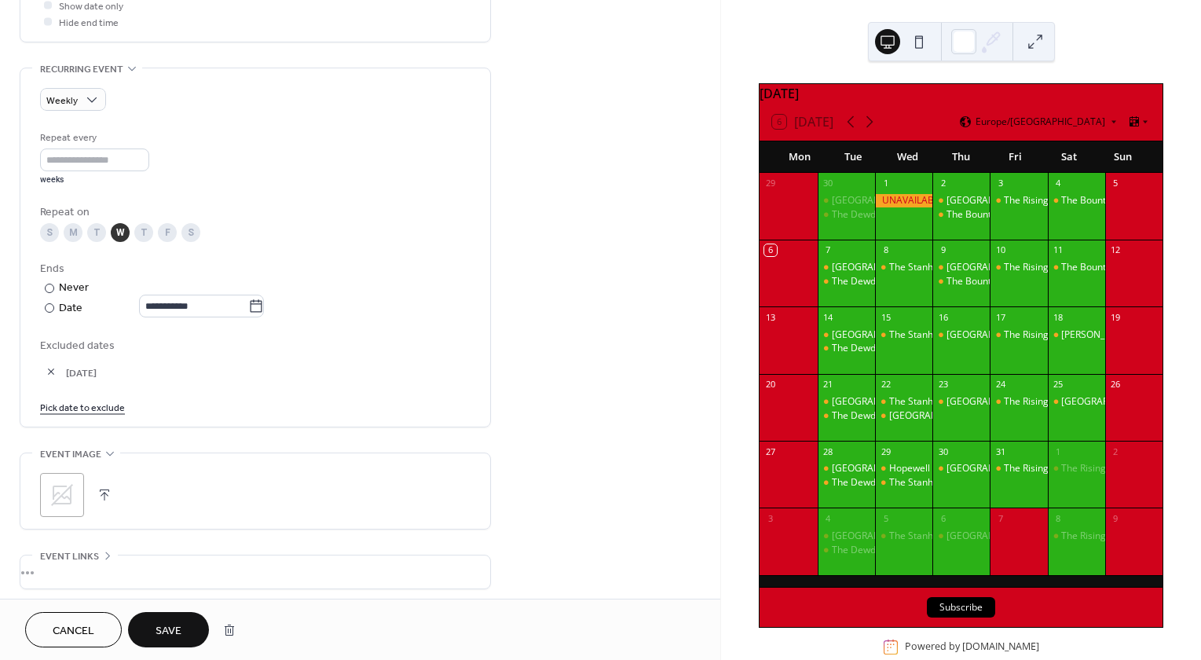
click at [177, 630] on span "Save" at bounding box center [168, 631] width 26 height 16
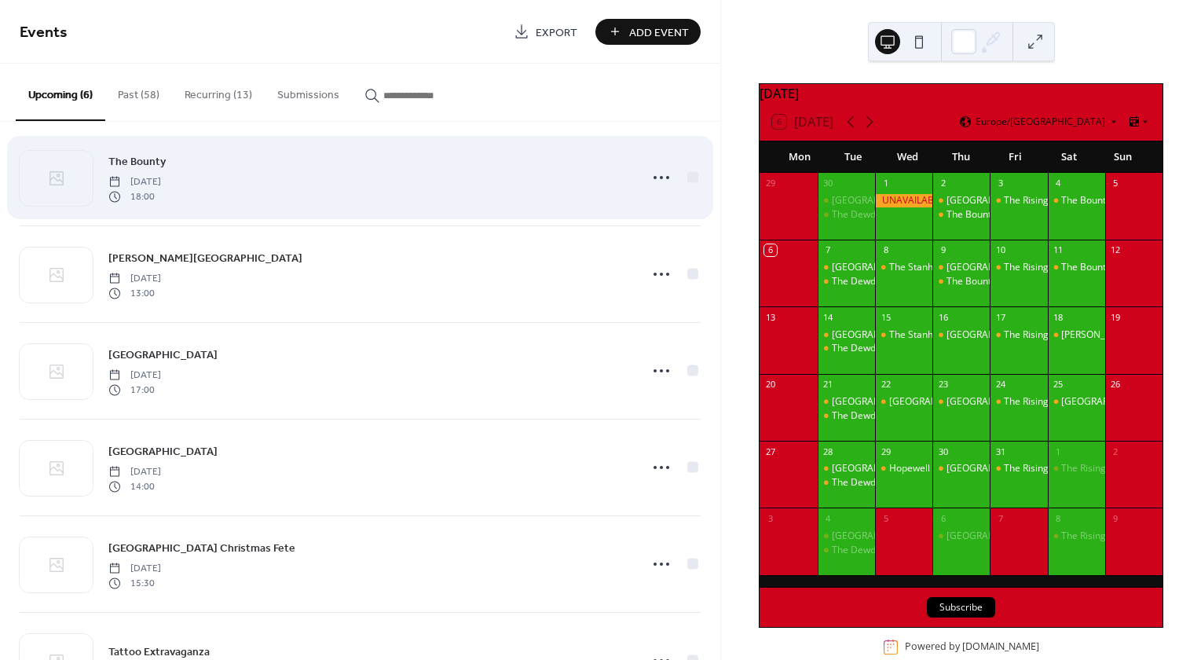
scroll to position [8, 0]
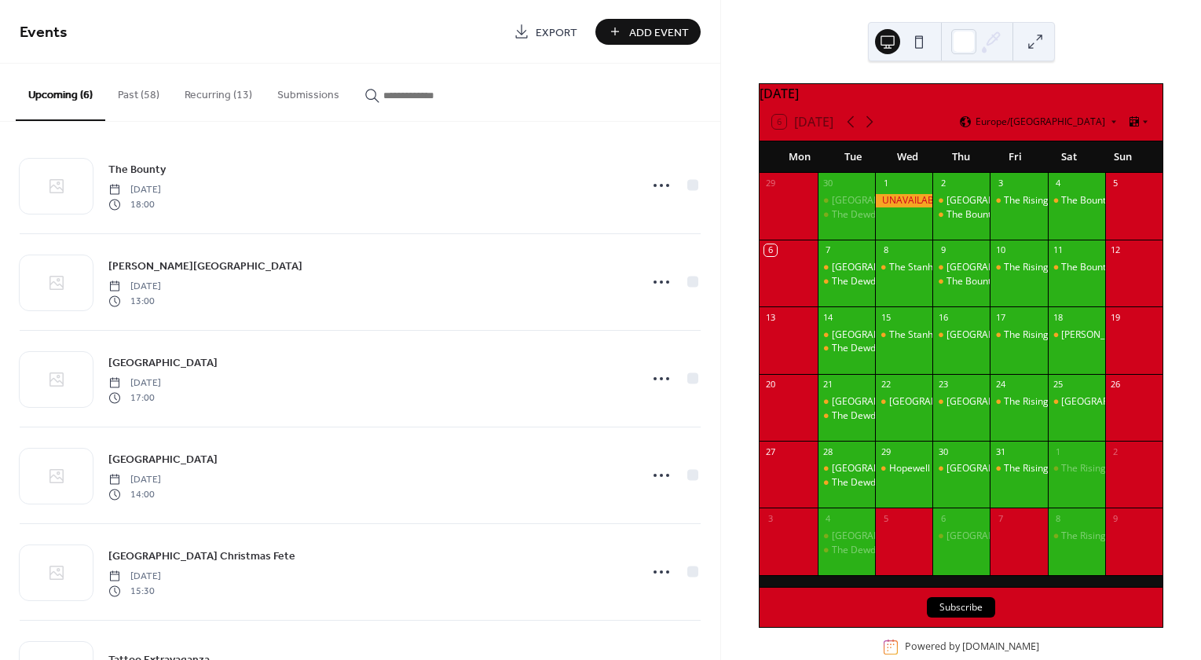
click at [207, 98] on button "Recurring (13)" at bounding box center [218, 92] width 93 height 56
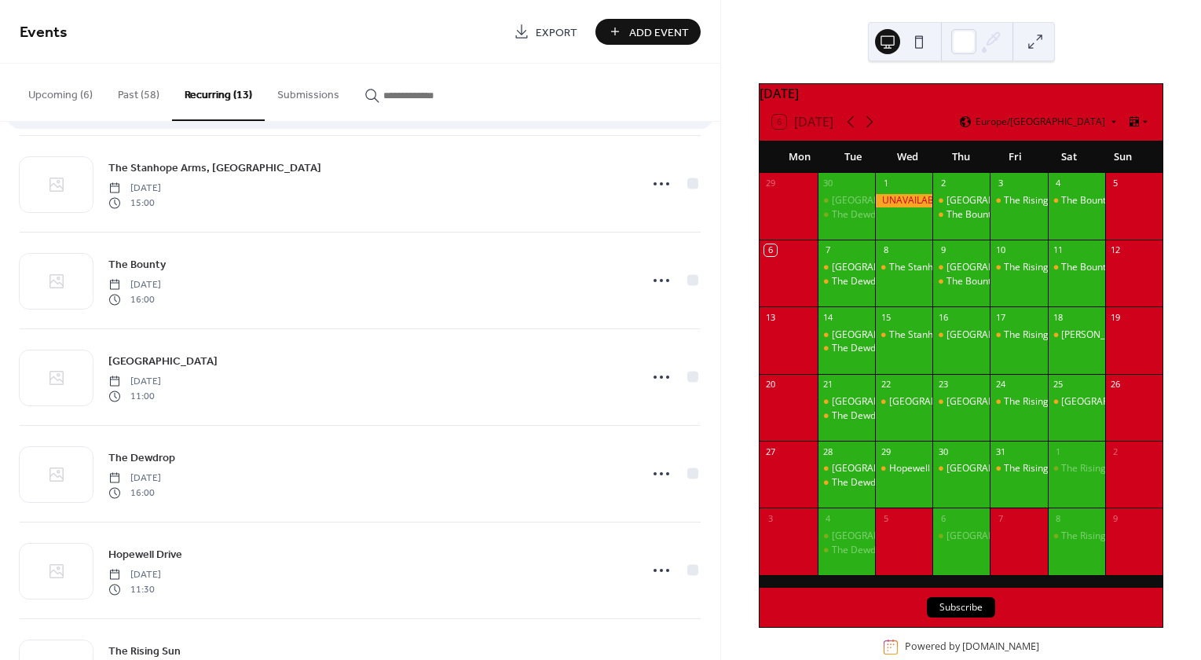
scroll to position [210, 0]
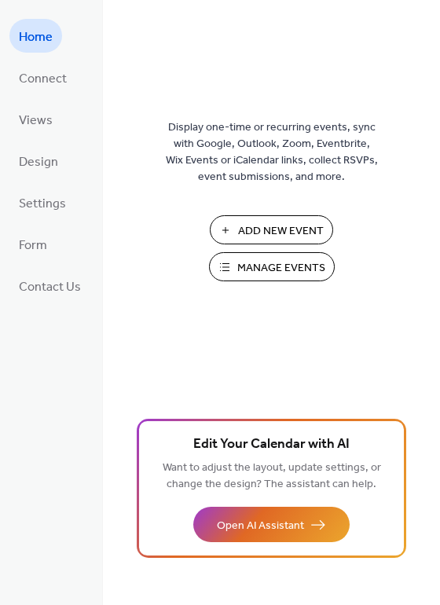
click at [266, 264] on span "Manage Events" at bounding box center [281, 268] width 88 height 16
